Goal: Transaction & Acquisition: Subscribe to service/newsletter

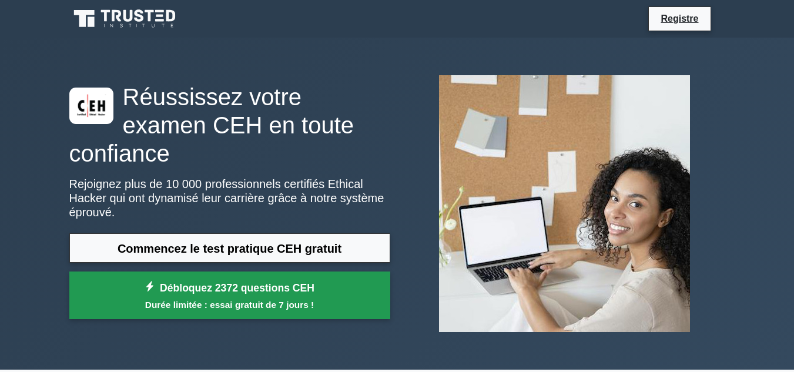
click at [249, 300] on font "Durée limitée : essai gratuit de 7 jours !" at bounding box center [229, 305] width 169 height 10
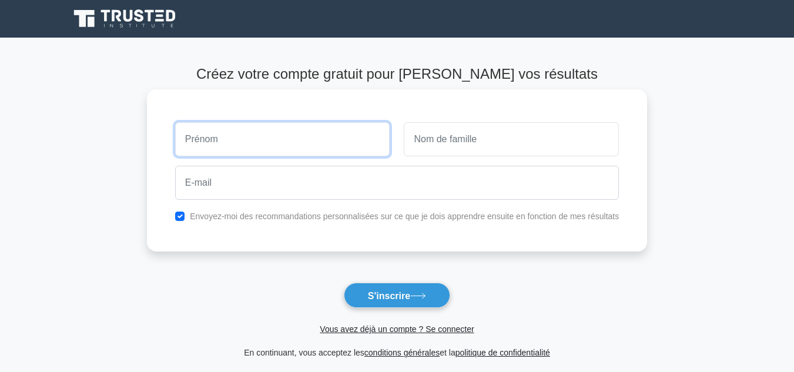
click at [298, 139] on input "text" at bounding box center [282, 139] width 215 height 34
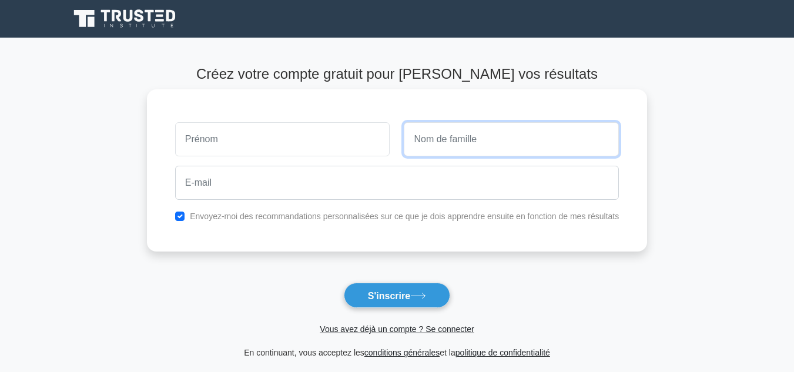
click at [462, 142] on input "text" at bounding box center [511, 139] width 215 height 34
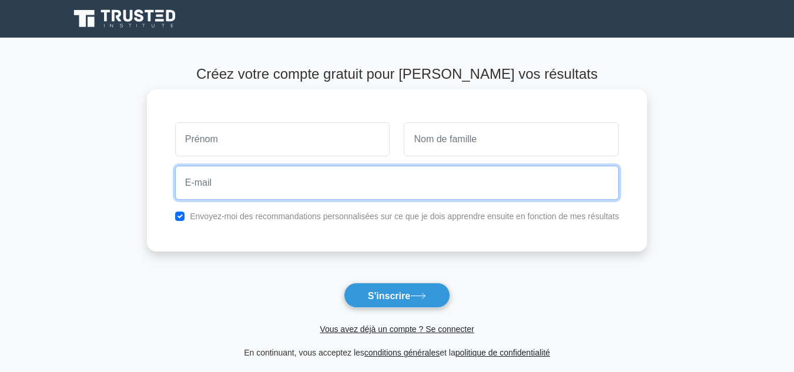
click at [415, 171] on input "email" at bounding box center [397, 183] width 444 height 34
type input "[EMAIL_ADDRESS][DOMAIN_NAME]"
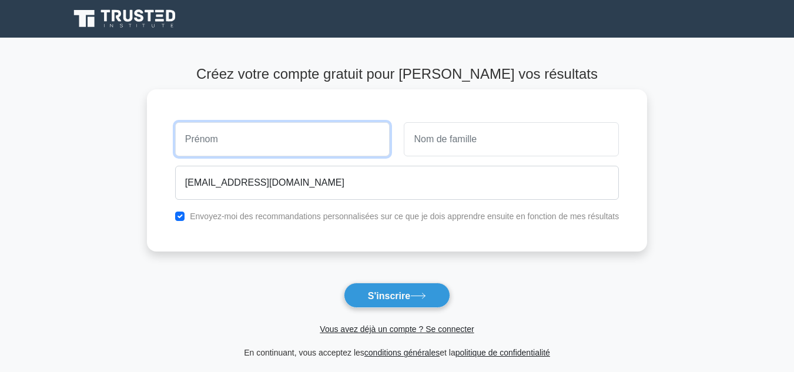
click at [276, 134] on input "text" at bounding box center [282, 139] width 215 height 34
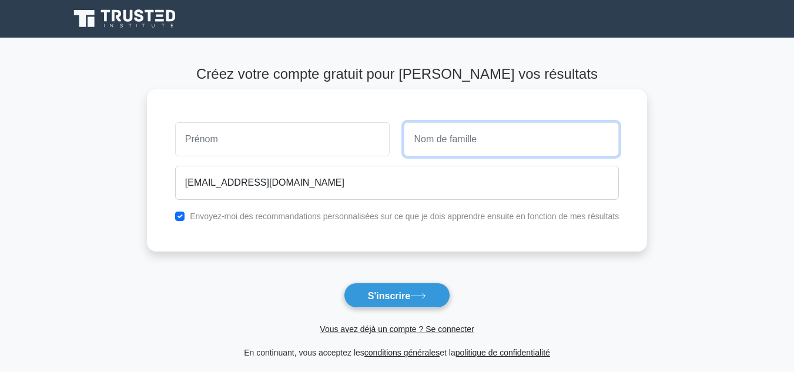
click at [514, 152] on input "text" at bounding box center [511, 139] width 215 height 34
type input "DAKPE"
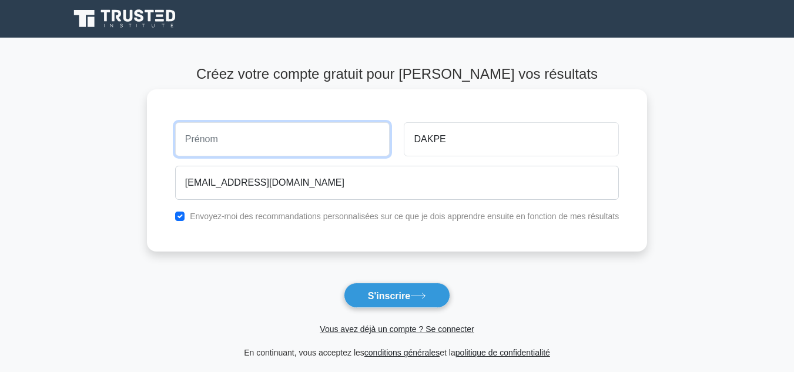
click at [300, 125] on input "text" at bounding box center [282, 139] width 215 height 34
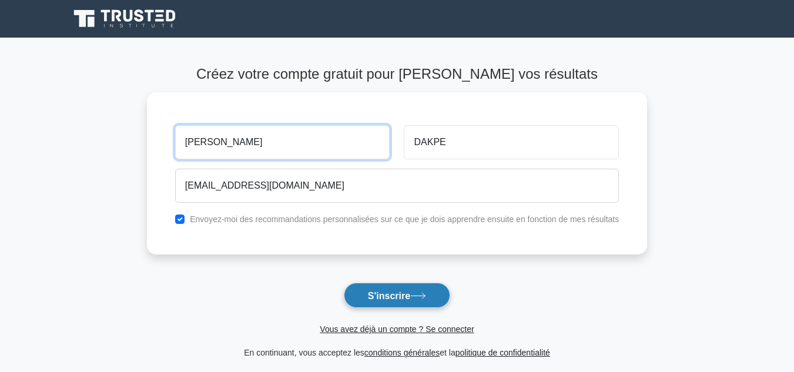
type input "Lionel"
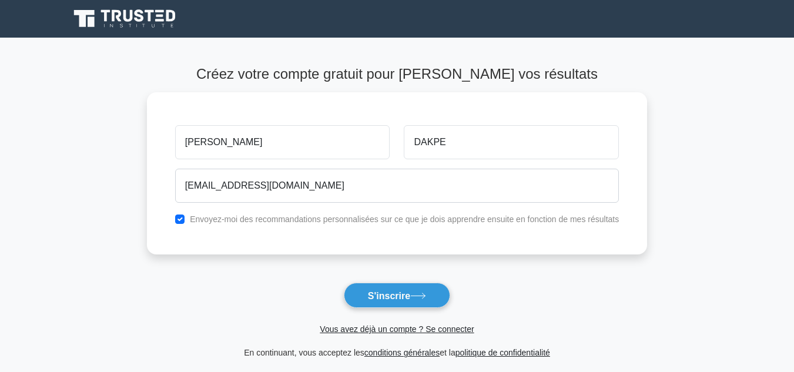
click at [390, 290] on button "S'inscrire" at bounding box center [397, 295] width 106 height 25
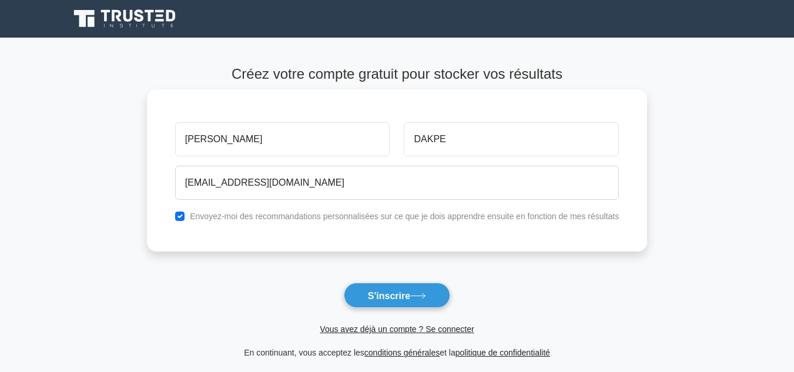
click at [186, 137] on input "[PERSON_NAME]" at bounding box center [282, 139] width 215 height 34
click at [189, 138] on input "[PERSON_NAME]" at bounding box center [282, 139] width 215 height 34
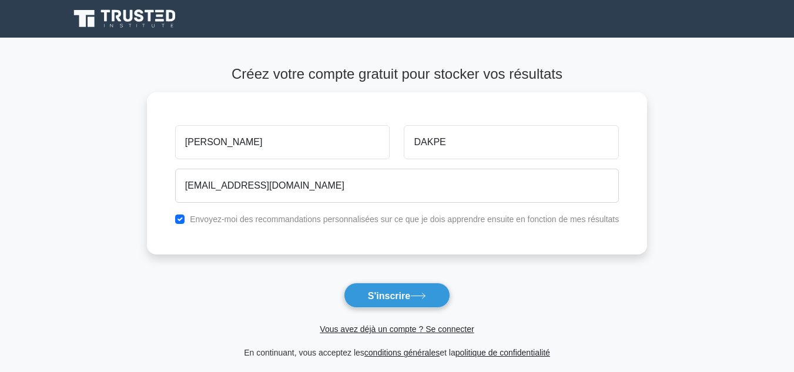
type input "[PERSON_NAME]"
click at [428, 281] on form "Créez votre compte gratuit pour stocker vos résultats [PERSON_NAME] [EMAIL_ADDR…" at bounding box center [397, 213] width 500 height 294
click at [426, 296] on icon at bounding box center [418, 295] width 14 height 5
